Goal: Find specific page/section: Find specific page/section

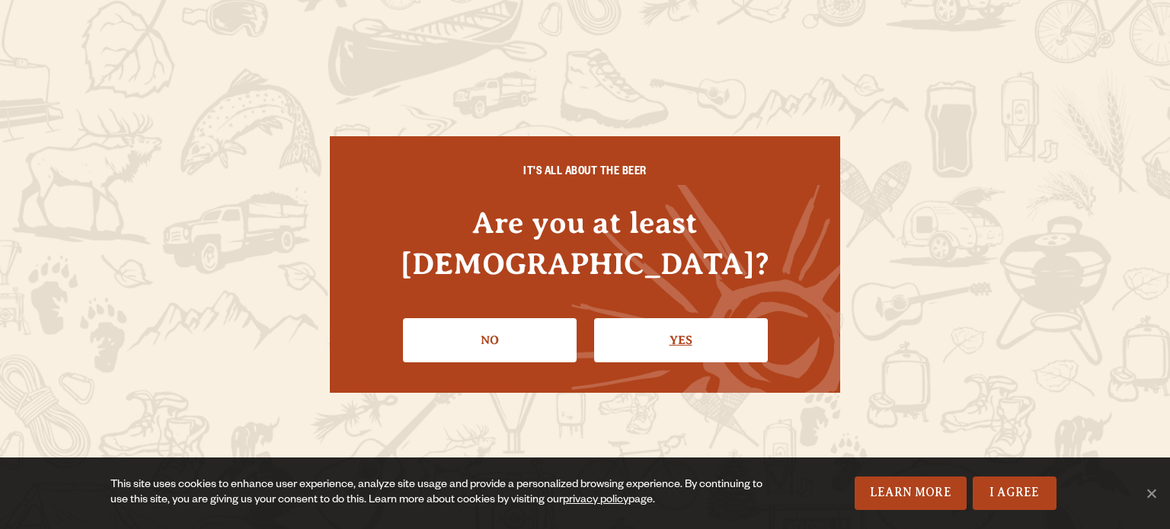
click at [686, 342] on link "Yes" at bounding box center [681, 340] width 174 height 44
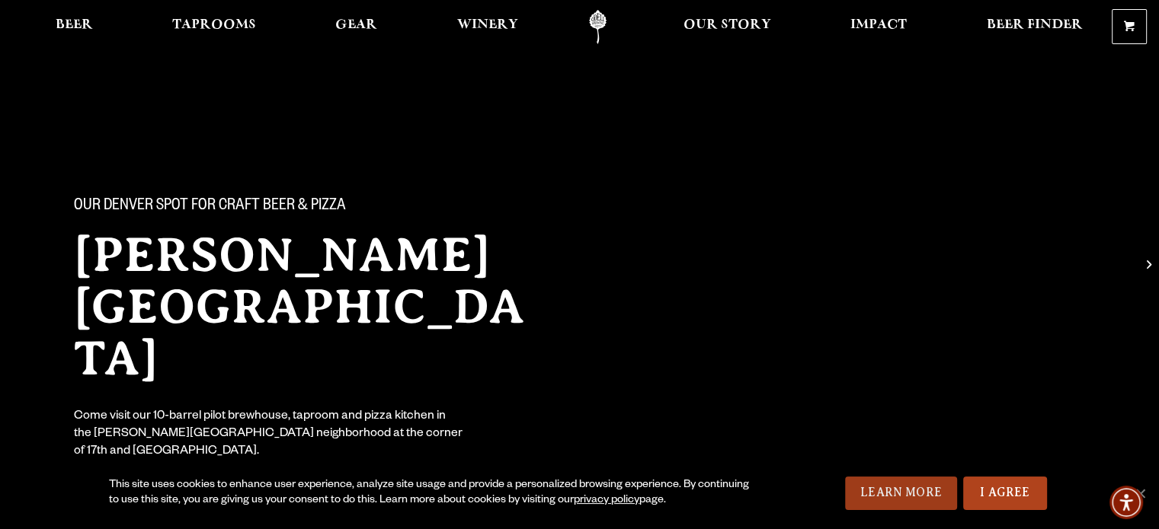
click at [896, 482] on link "Learn More" at bounding box center [901, 494] width 112 height 34
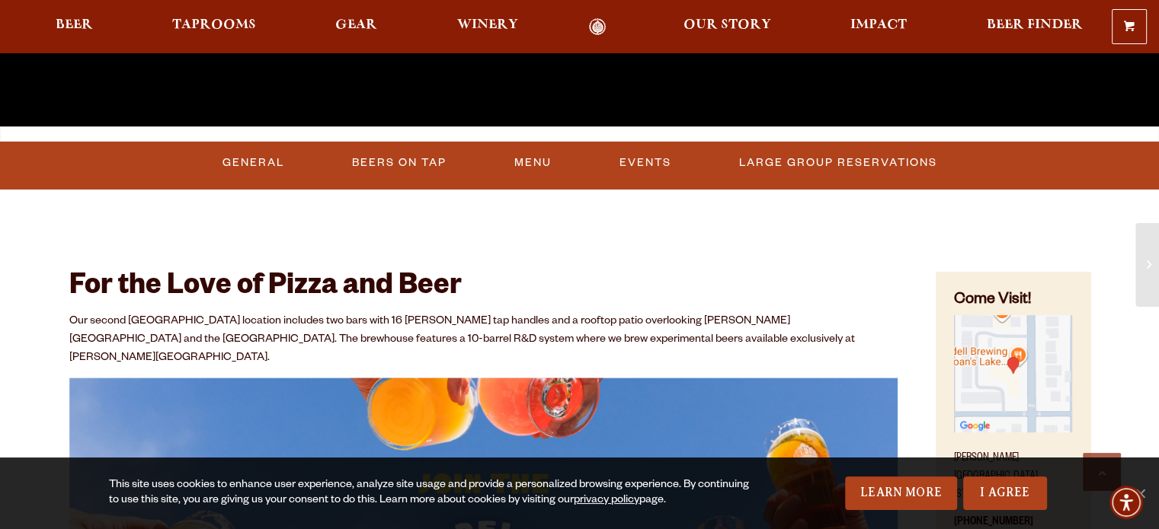
scroll to position [622, 0]
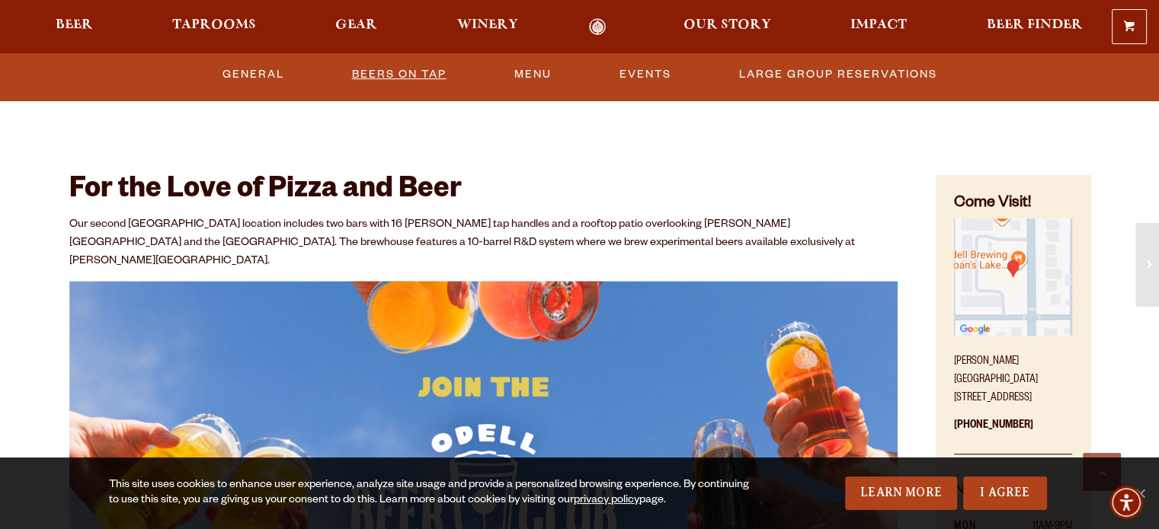
click at [399, 82] on link "Beers On Tap" at bounding box center [399, 74] width 107 height 35
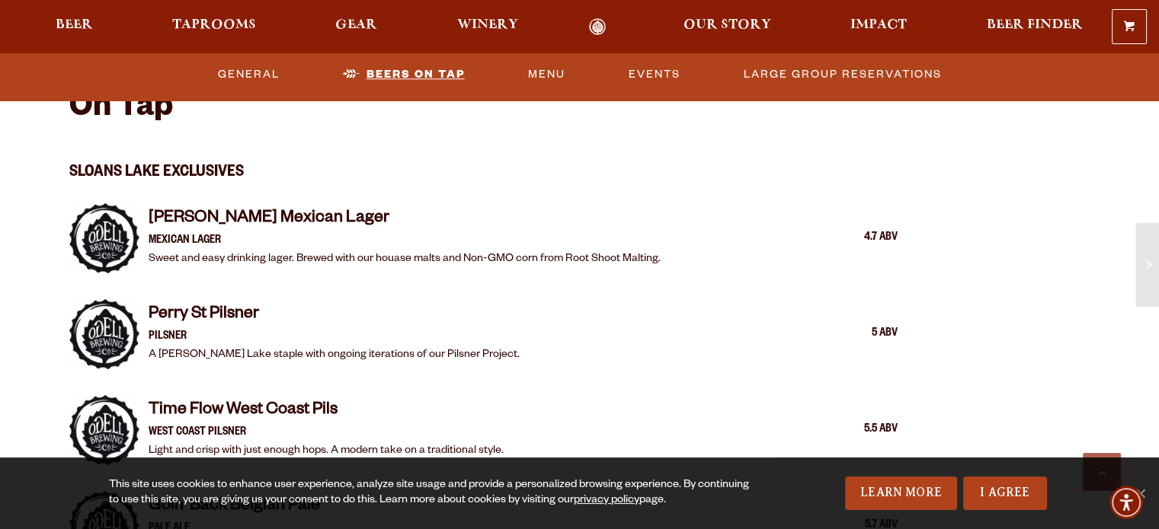
scroll to position [1426, 0]
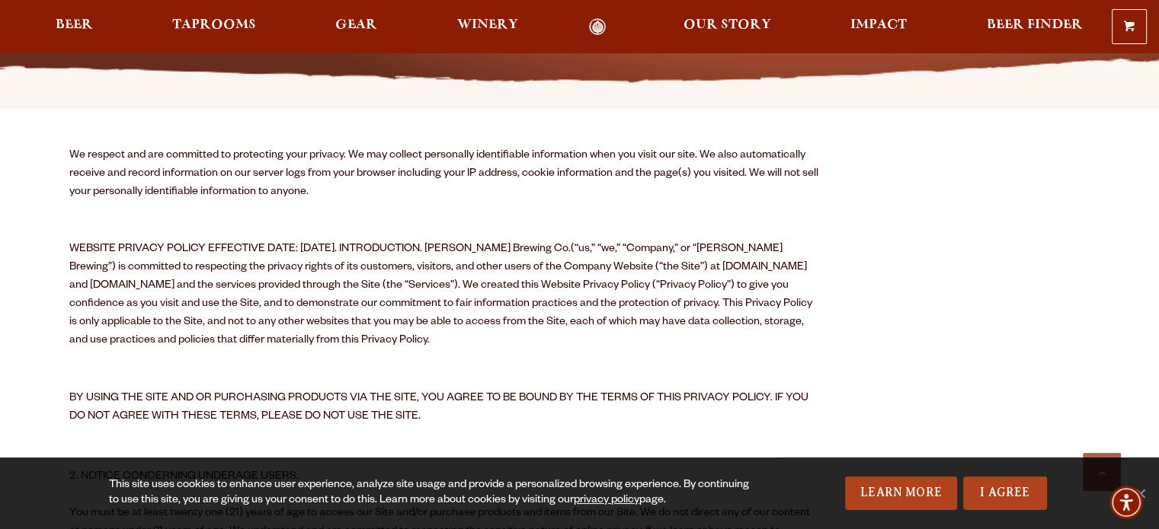
scroll to position [622, 0]
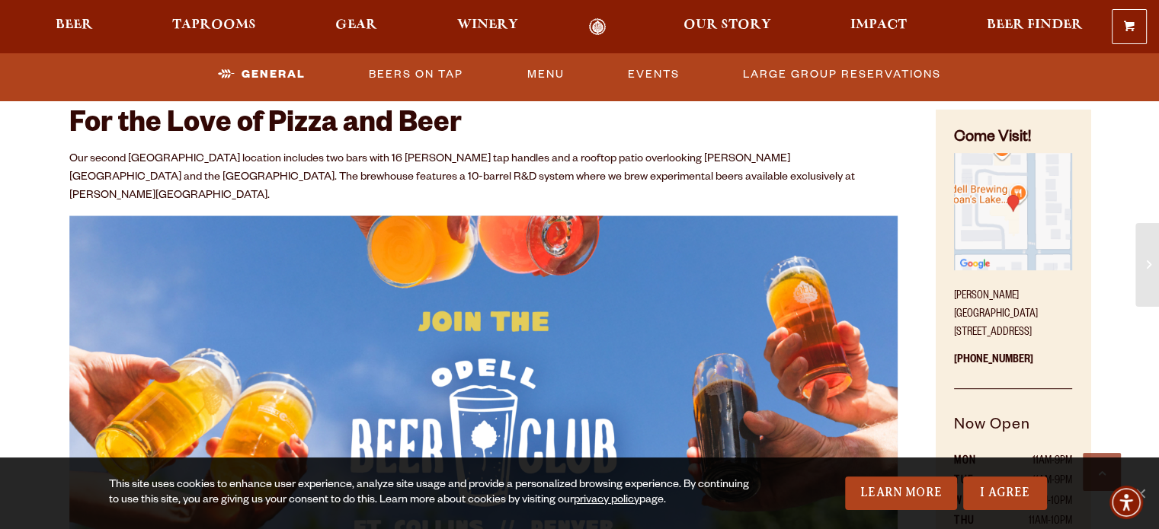
scroll to position [649, 0]
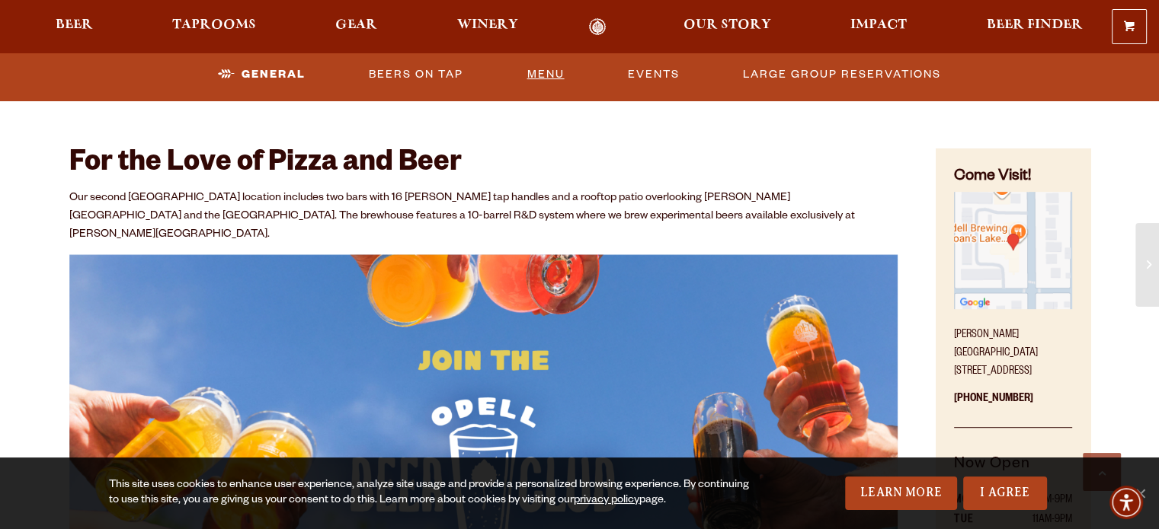
click at [556, 76] on link "Menu" at bounding box center [545, 74] width 50 height 35
